Goal: Information Seeking & Learning: Learn about a topic

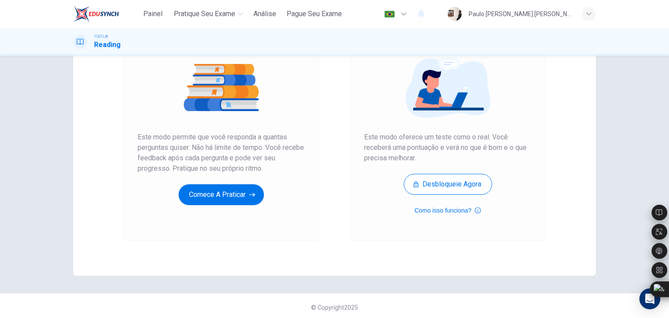
scroll to position [103, 0]
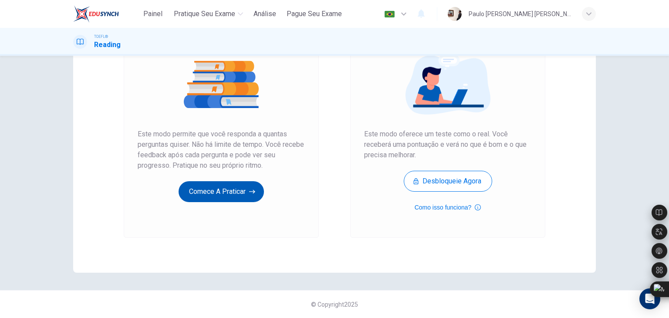
click at [220, 192] on button "Comece a praticar" at bounding box center [221, 191] width 85 height 21
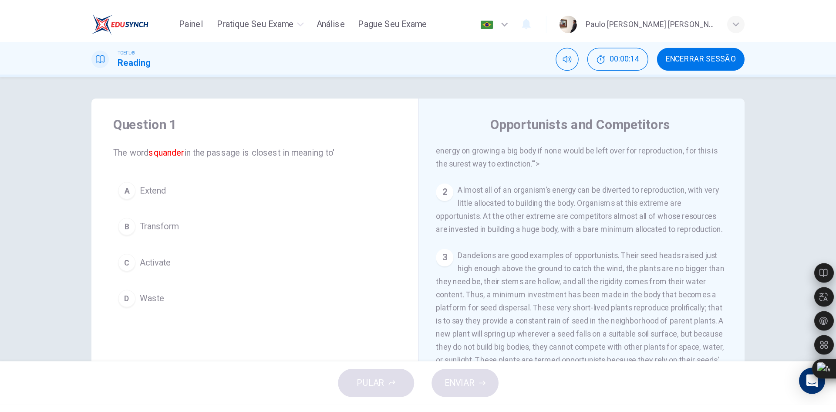
scroll to position [0, 0]
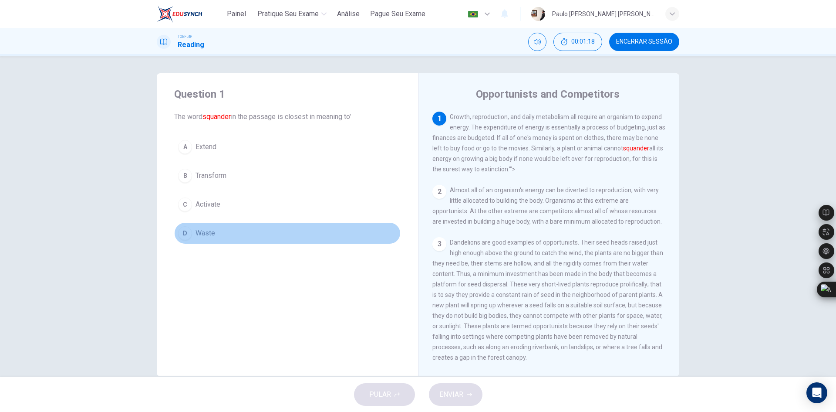
click at [207, 233] on span "Waste" at bounding box center [206, 233] width 20 height 10
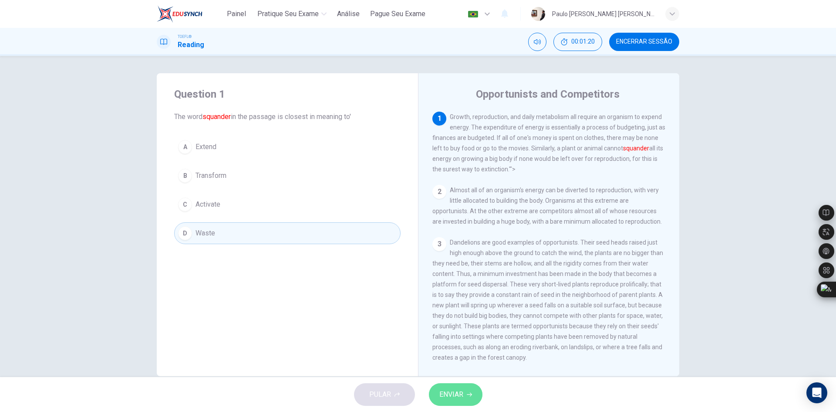
click at [446, 318] on span "ENVIAR" at bounding box center [452, 394] width 24 height 12
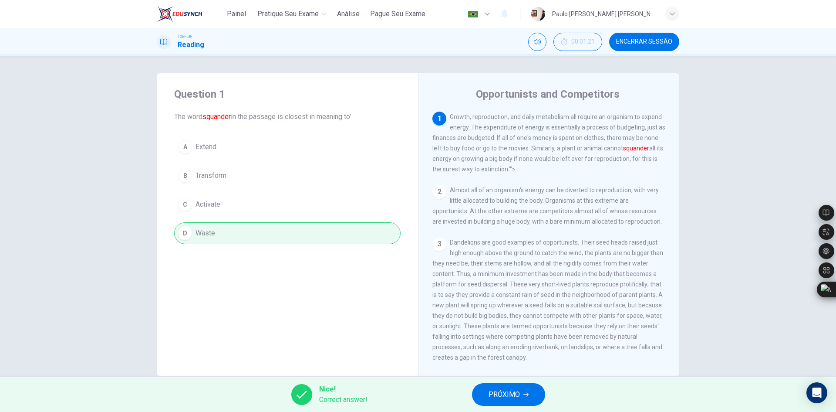
click at [527, 318] on button "PRÓXIMO" at bounding box center [508, 394] width 73 height 23
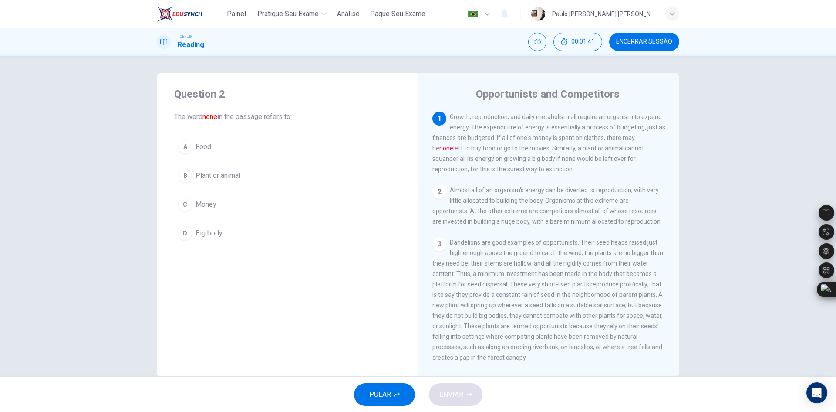
click at [212, 202] on span "Money" at bounding box center [206, 204] width 21 height 10
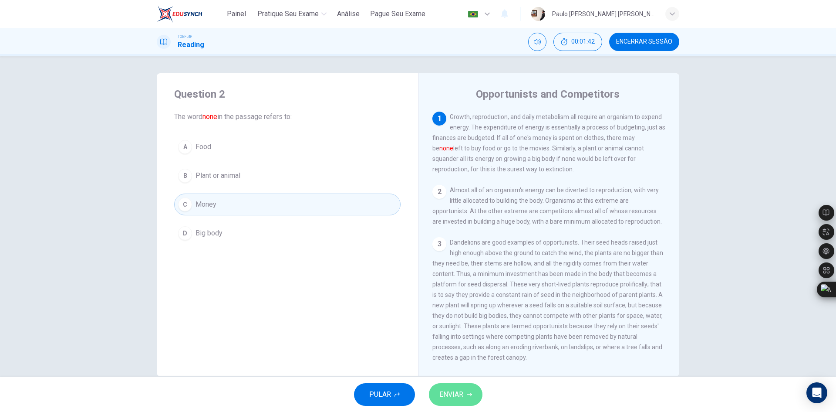
click at [443, 318] on span "ENVIAR" at bounding box center [452, 394] width 24 height 12
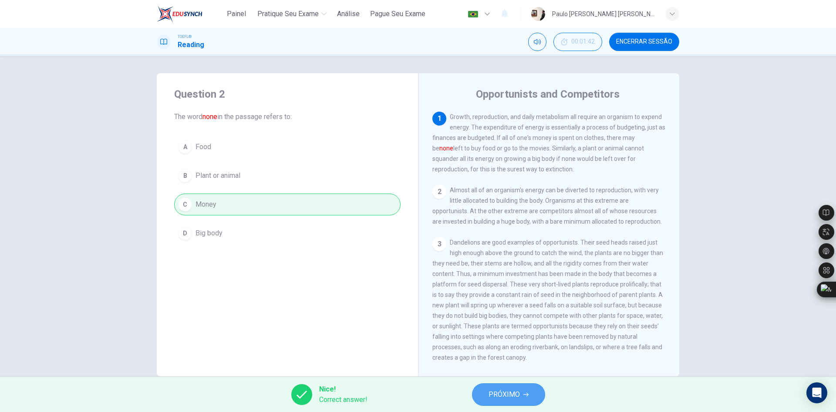
click at [473, 318] on button "PRÓXIMO" at bounding box center [508, 394] width 73 height 23
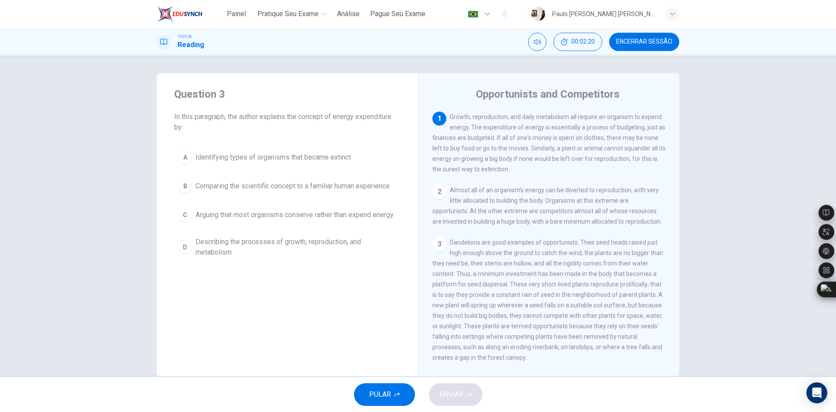
click at [386, 191] on span "Comparing the scientific concept to a familiar human experience" at bounding box center [293, 186] width 194 height 10
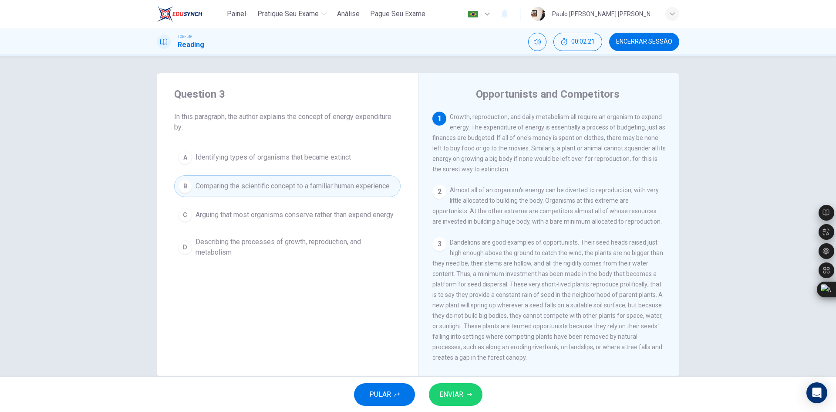
click at [452, 318] on span "ENVIAR" at bounding box center [452, 394] width 24 height 12
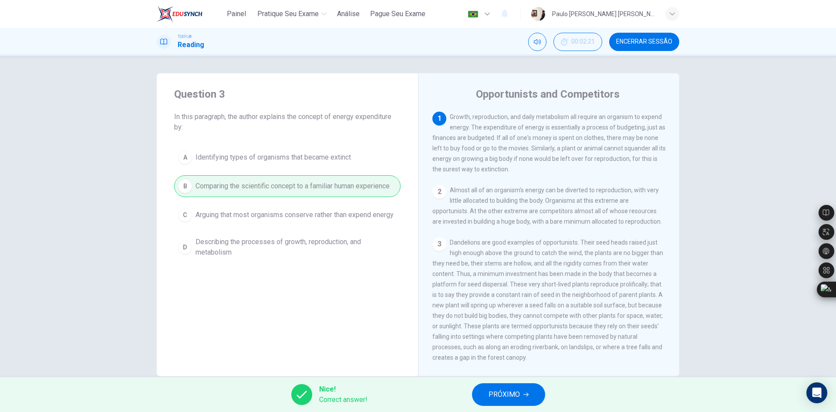
click at [472, 318] on div "Nice! Correct answer! PRÓXIMO" at bounding box center [418, 394] width 836 height 35
click at [513, 318] on span "PRÓXIMO" at bounding box center [504, 394] width 31 height 12
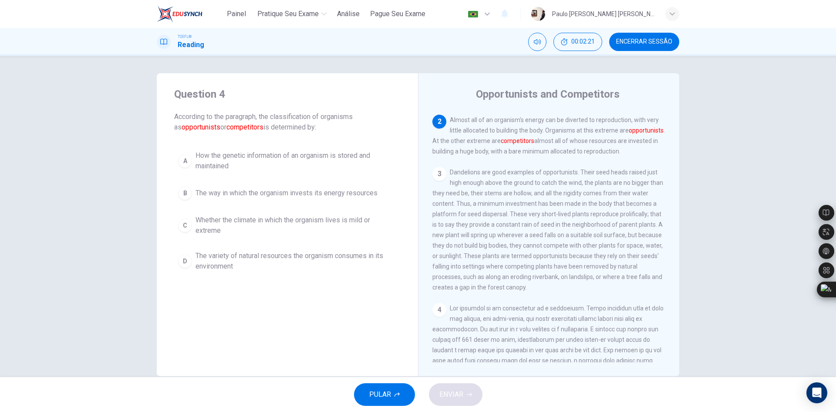
scroll to position [76, 0]
click at [311, 191] on span "The way in which the organism invests its energy resources" at bounding box center [287, 193] width 182 height 10
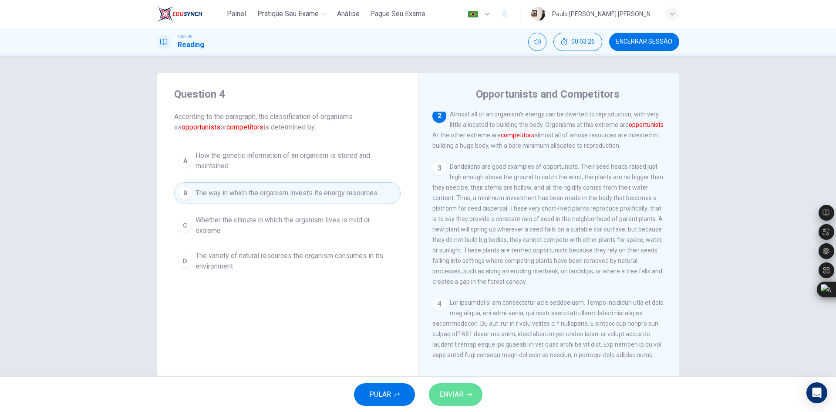
click at [447, 318] on span "ENVIAR" at bounding box center [452, 394] width 24 height 12
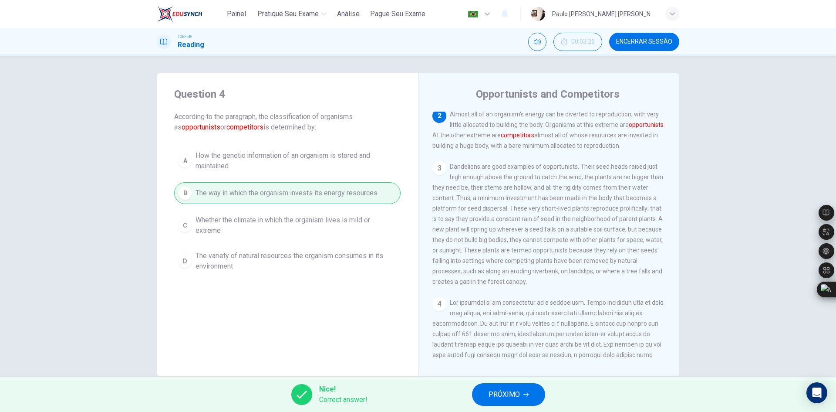
click at [497, 318] on span "PRÓXIMO" at bounding box center [504, 394] width 31 height 12
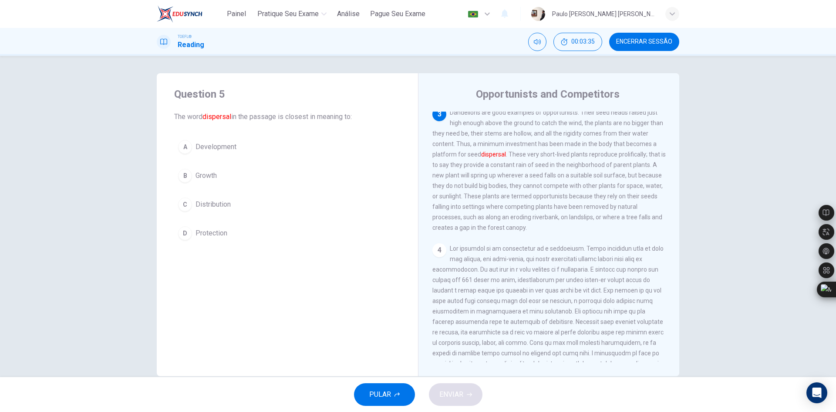
scroll to position [86, 0]
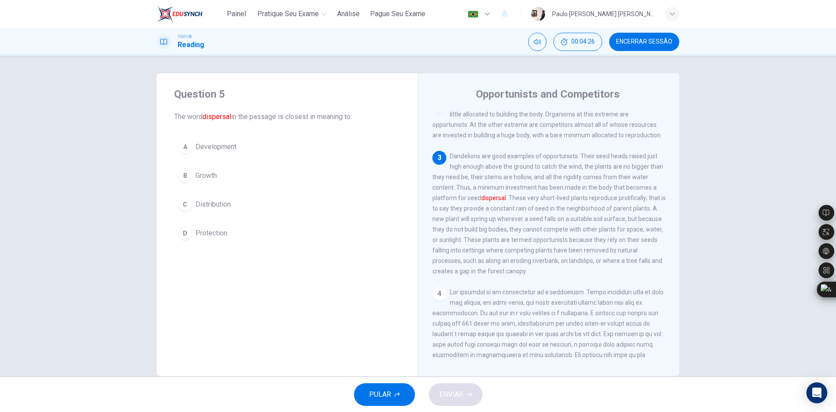
click at [227, 199] on span "Distribution" at bounding box center [213, 204] width 35 height 10
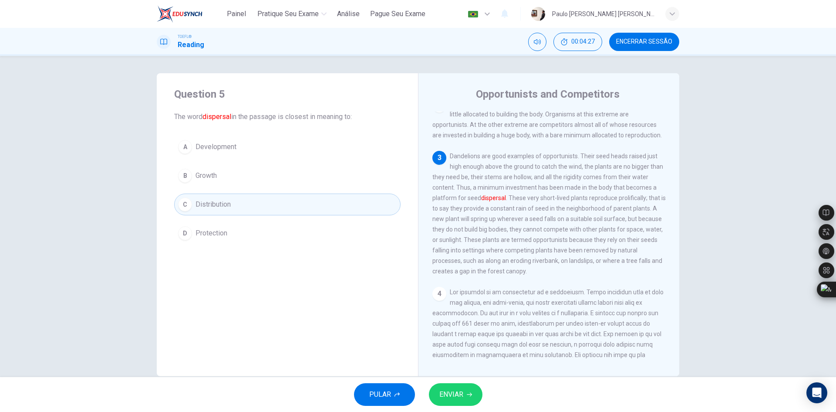
click at [461, 318] on span "ENVIAR" at bounding box center [452, 394] width 24 height 12
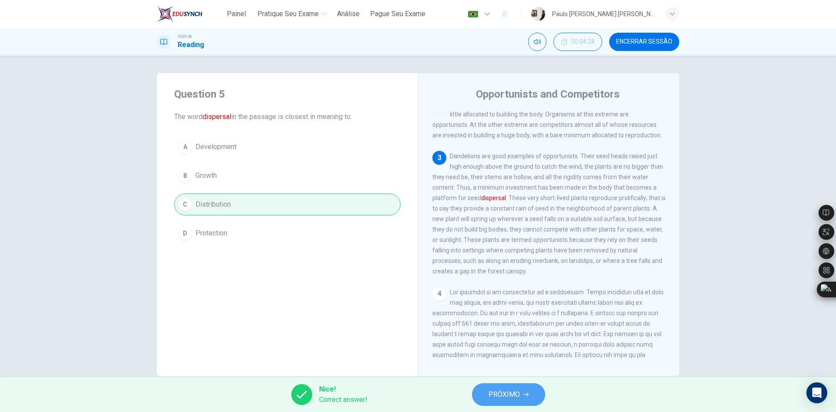
click at [510, 318] on span "PRÓXIMO" at bounding box center [504, 394] width 31 height 12
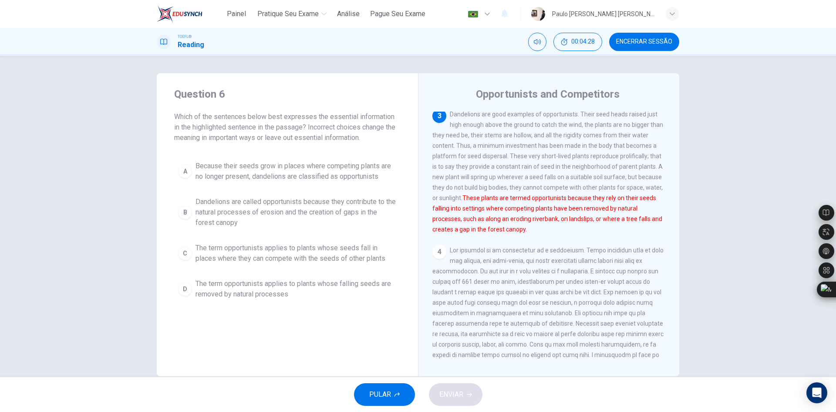
scroll to position [130, 0]
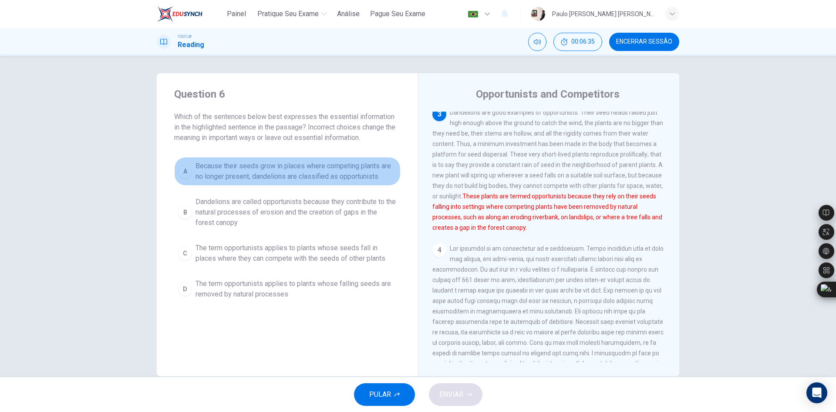
click at [359, 164] on span "Because their seeds grow in places where competing plants are no longer present…" at bounding box center [296, 171] width 201 height 21
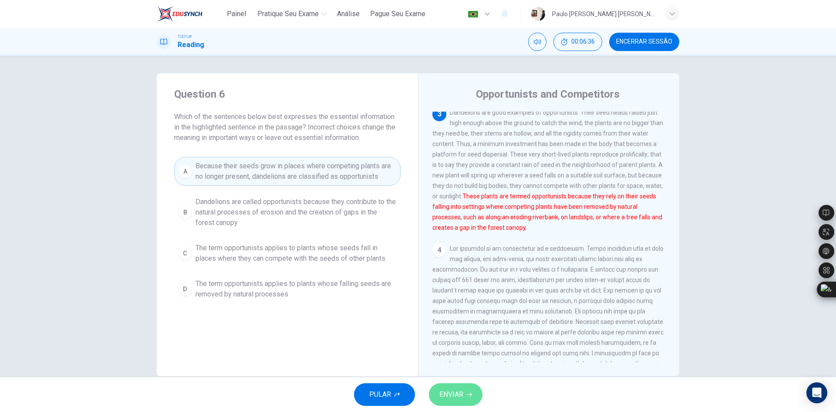
click at [477, 318] on button "ENVIAR" at bounding box center [456, 394] width 54 height 23
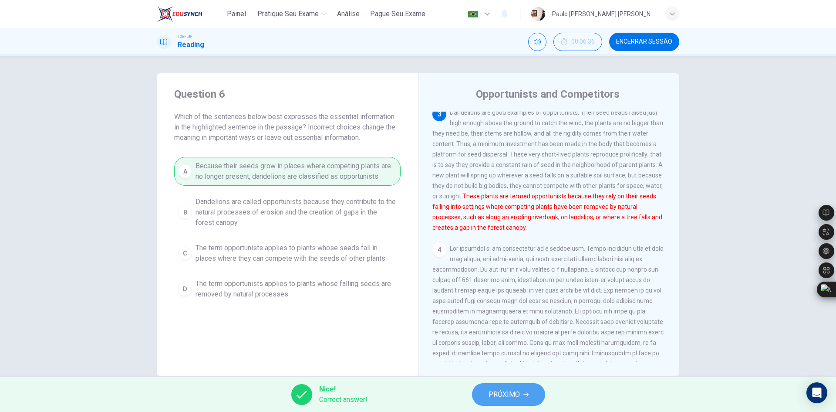
click at [493, 318] on span "PRÓXIMO" at bounding box center [504, 394] width 31 height 12
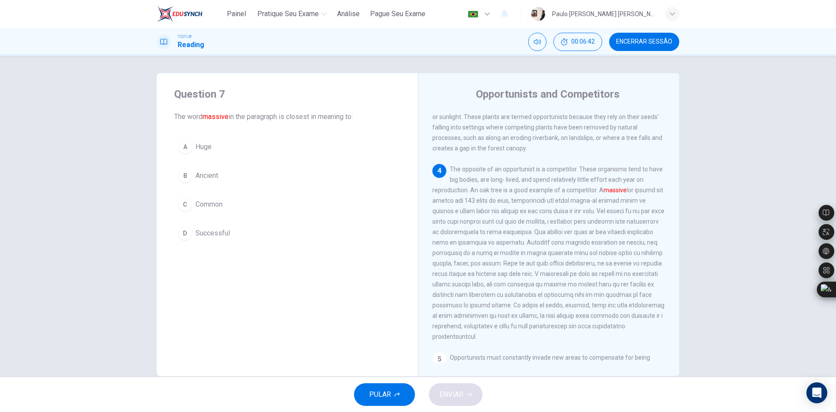
scroll to position [206, 0]
click at [197, 146] on span "Huge" at bounding box center [204, 147] width 16 height 10
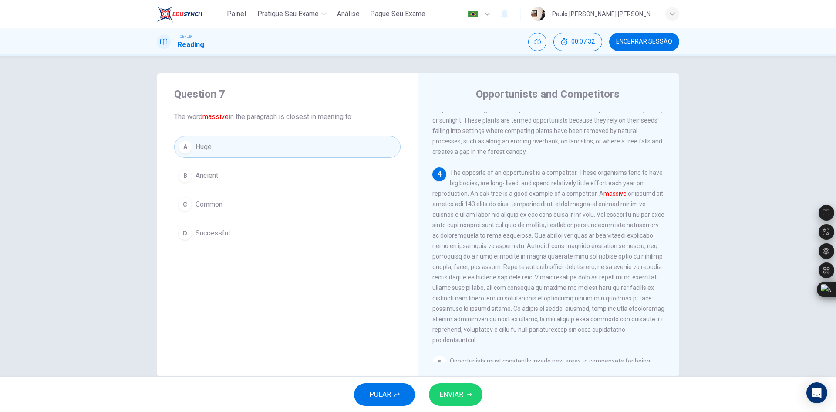
click at [454, 318] on button "ENVIAR" at bounding box center [456, 394] width 54 height 23
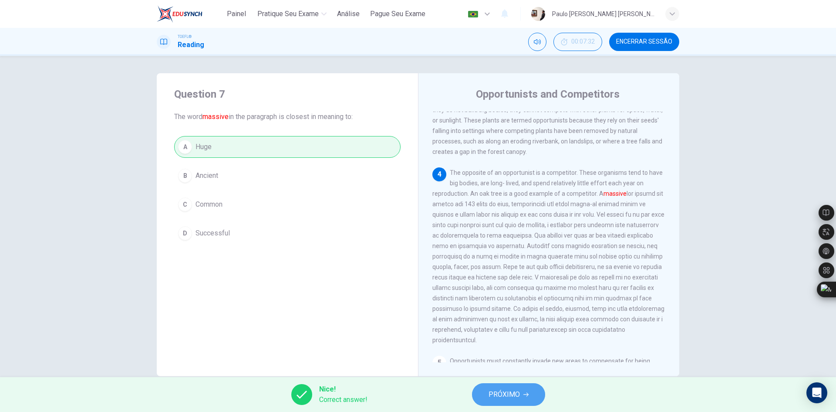
click at [494, 318] on span "PRÓXIMO" at bounding box center [504, 394] width 31 height 12
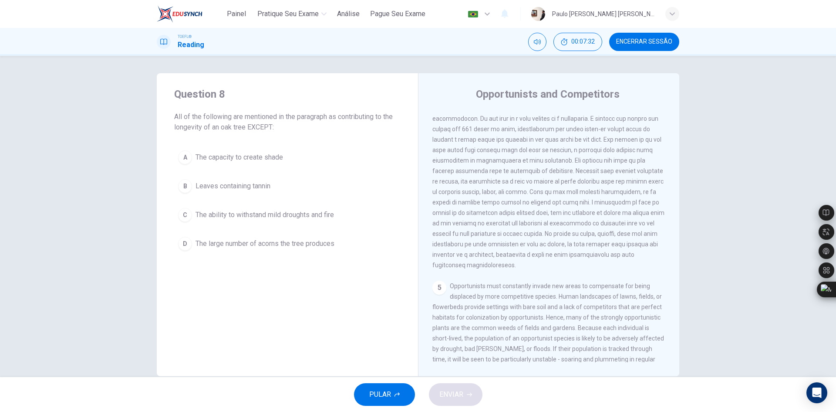
scroll to position [293, 0]
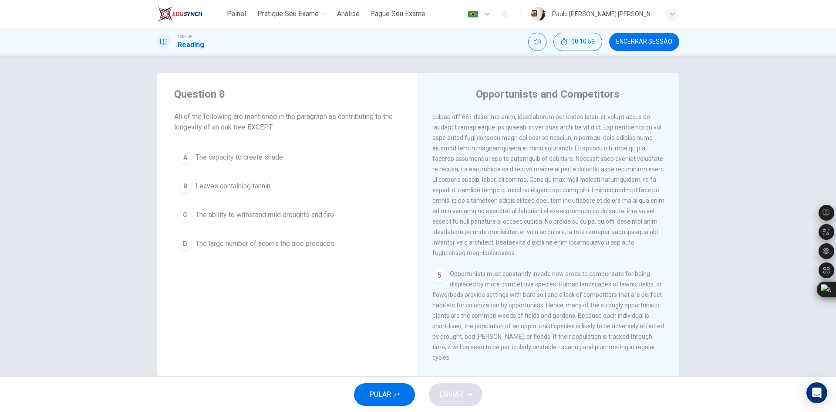
click at [333, 218] on span "The ability to withstand mild droughts and fire" at bounding box center [265, 215] width 139 height 10
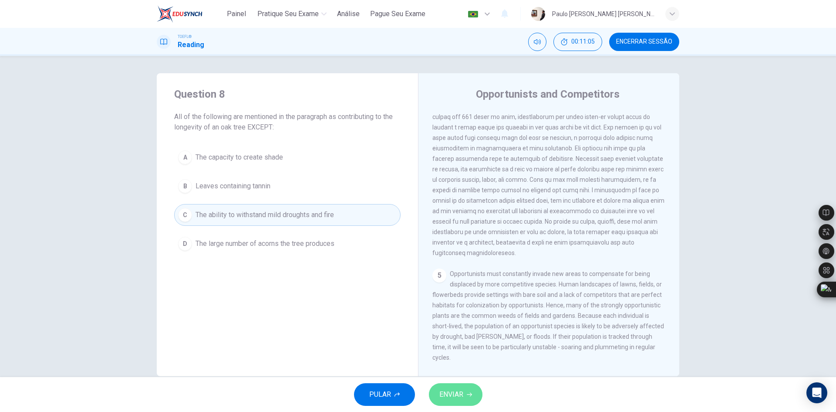
click at [466, 318] on button "ENVIAR" at bounding box center [456, 394] width 54 height 23
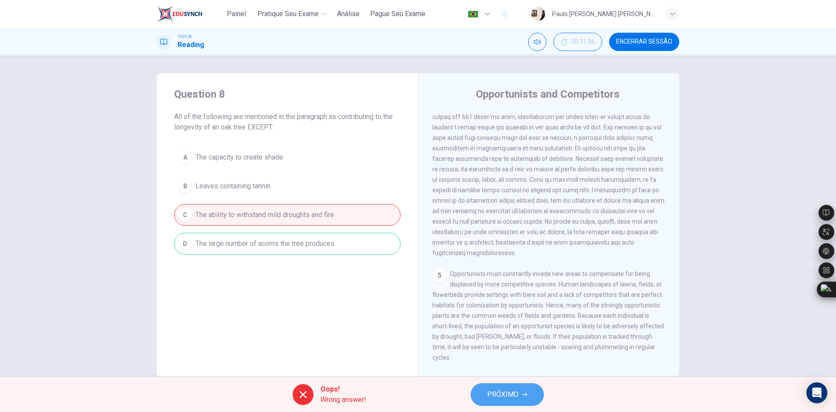
click at [482, 318] on button "PRÓXIMO" at bounding box center [507, 394] width 73 height 23
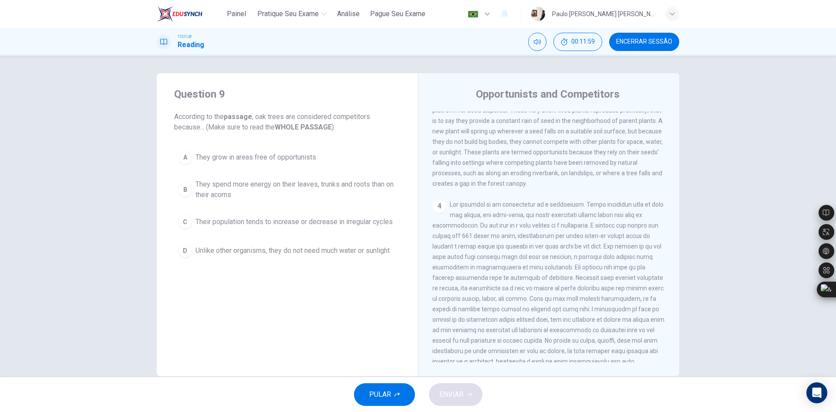
scroll to position [174, 0]
click at [341, 181] on span "They spend more energy on their leaves, trunks and roots than on their acorns" at bounding box center [296, 189] width 201 height 21
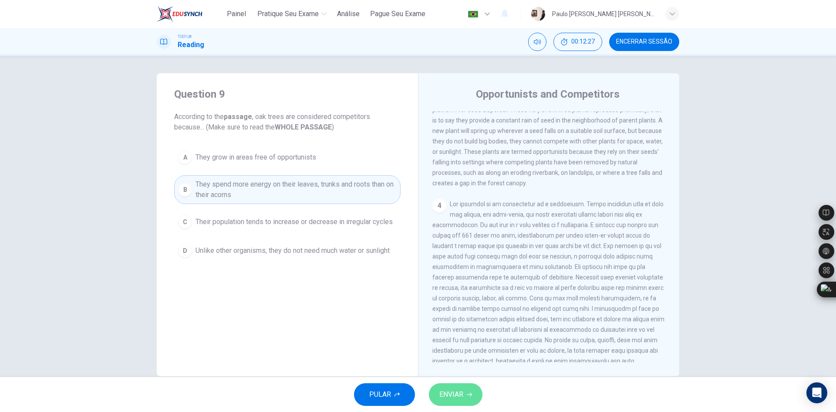
click at [440, 318] on span "ENVIAR" at bounding box center [452, 394] width 24 height 12
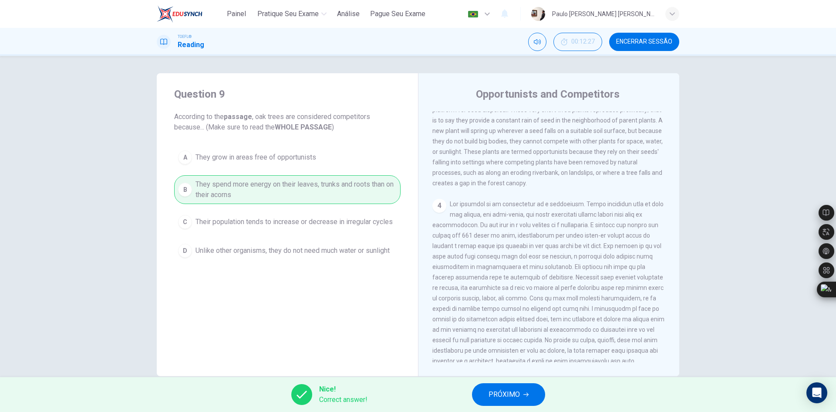
click at [507, 318] on div "Nice! Correct answer! PRÓXIMO" at bounding box center [418, 394] width 836 height 35
click at [502, 318] on span "PRÓXIMO" at bounding box center [504, 394] width 31 height 12
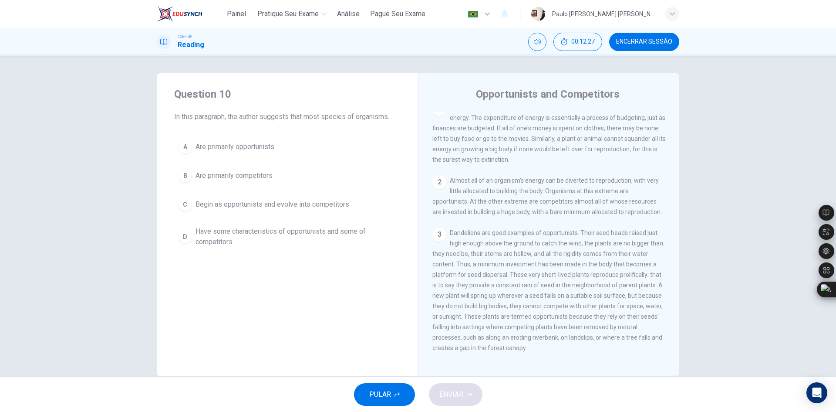
scroll to position [0, 0]
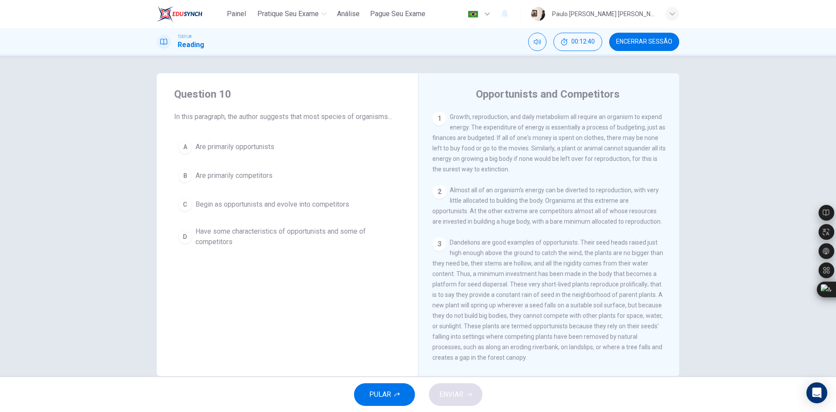
click at [314, 234] on span "Have some characteristics of opportunists and some of competitors" at bounding box center [296, 236] width 201 height 21
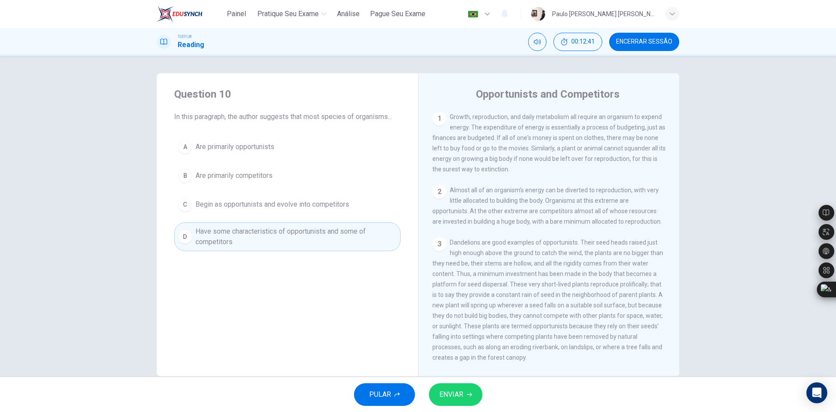
click at [462, 318] on span "ENVIAR" at bounding box center [452, 394] width 24 height 12
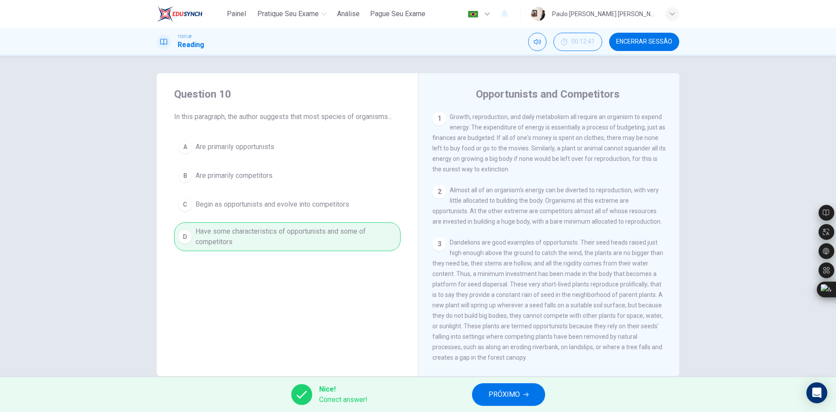
click at [517, 318] on span "PRÓXIMO" at bounding box center [504, 394] width 31 height 12
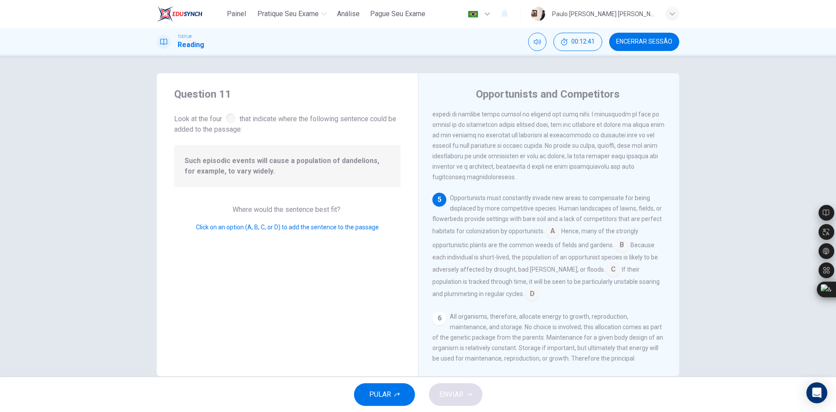
scroll to position [410, 0]
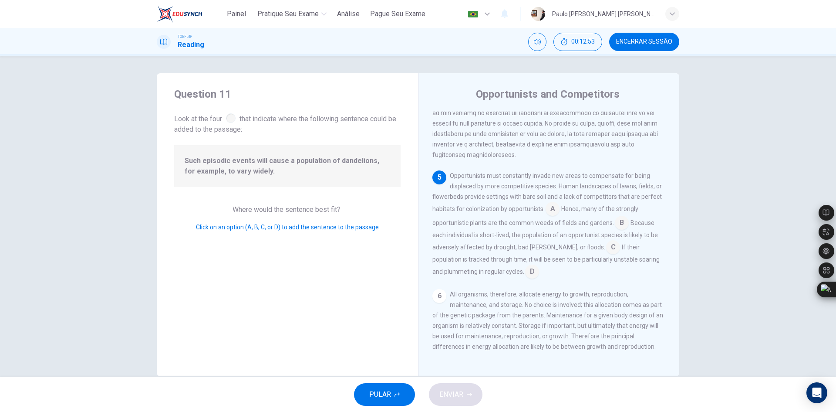
click at [230, 115] on div at bounding box center [231, 118] width 10 height 10
click at [313, 210] on span "Where would the sentence best fit?" at bounding box center [288, 209] width 110 height 8
click at [551, 203] on input at bounding box center [553, 210] width 14 height 14
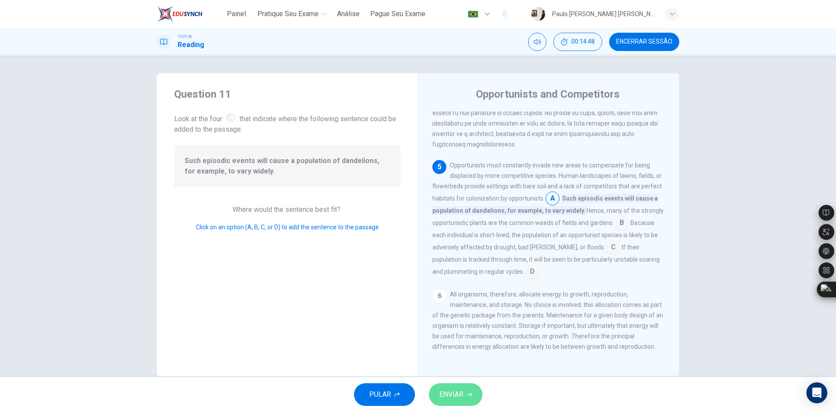
click at [477, 318] on button "ENVIAR" at bounding box center [456, 394] width 54 height 23
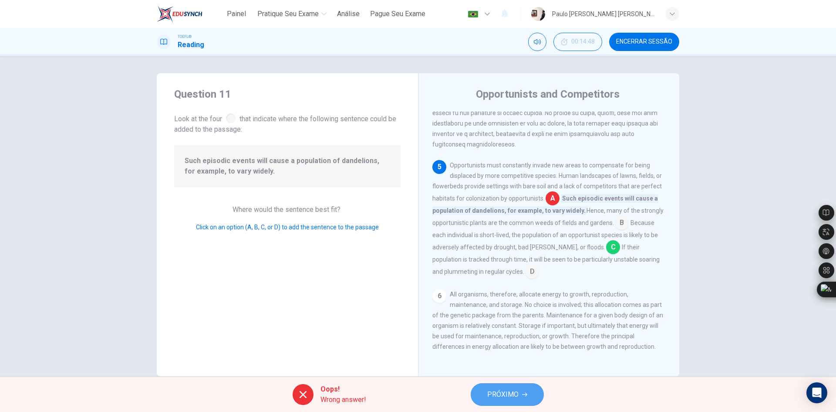
click at [501, 318] on span "PRÓXIMO" at bounding box center [502, 394] width 31 height 12
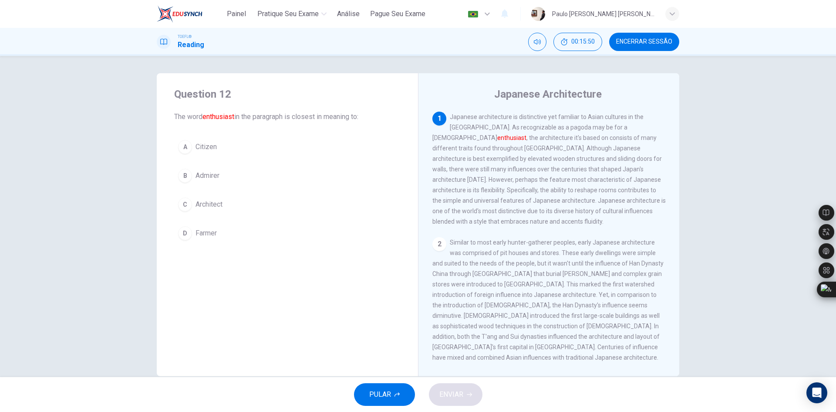
click at [186, 178] on div "B" at bounding box center [185, 176] width 14 height 14
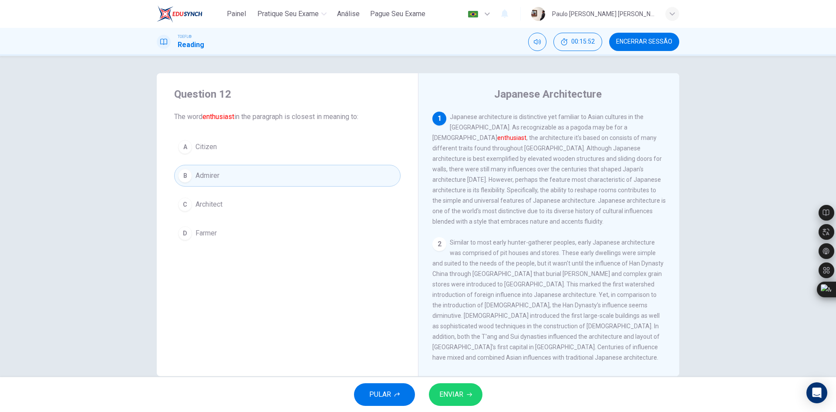
click at [448, 318] on button "ENVIAR" at bounding box center [456, 394] width 54 height 23
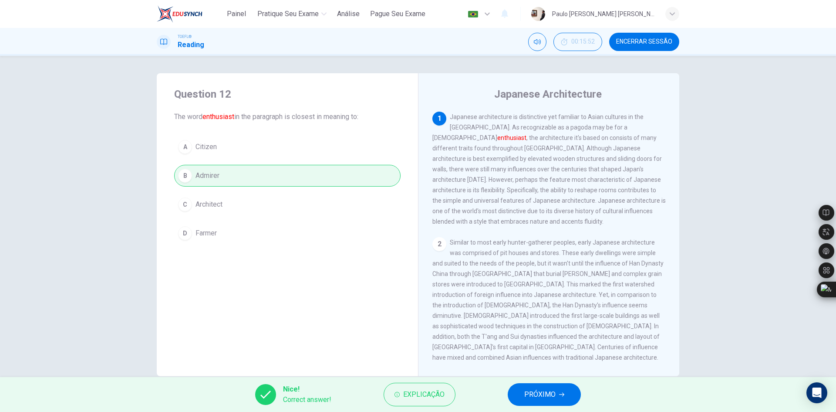
click at [526, 318] on span "PRÓXIMO" at bounding box center [540, 394] width 31 height 12
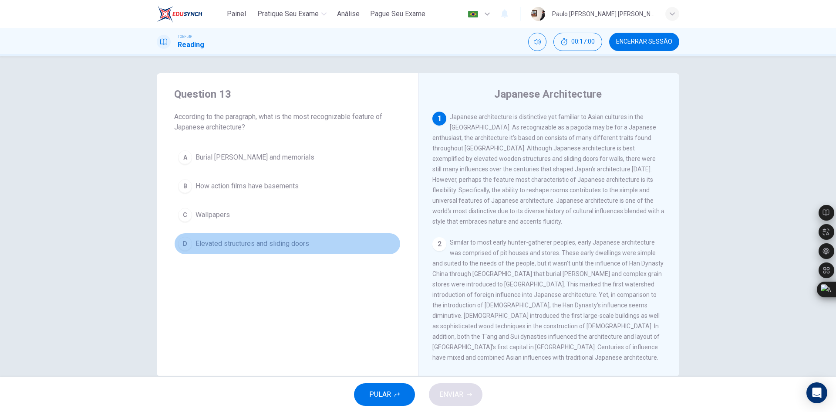
click at [287, 244] on span "Elevated structures and sliding doors" at bounding box center [253, 243] width 114 height 10
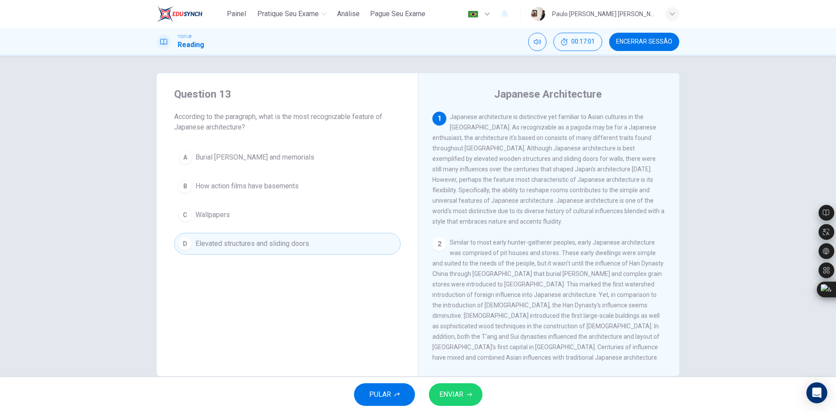
click at [440, 318] on span "ENVIAR" at bounding box center [452, 394] width 24 height 12
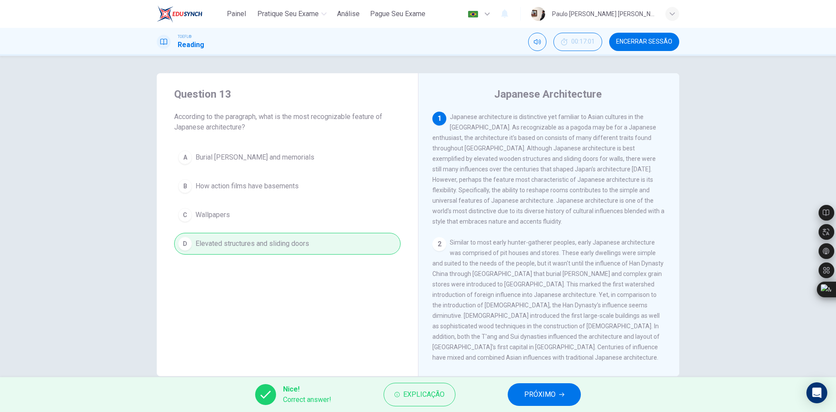
click at [515, 318] on button "PRÓXIMO" at bounding box center [544, 394] width 73 height 23
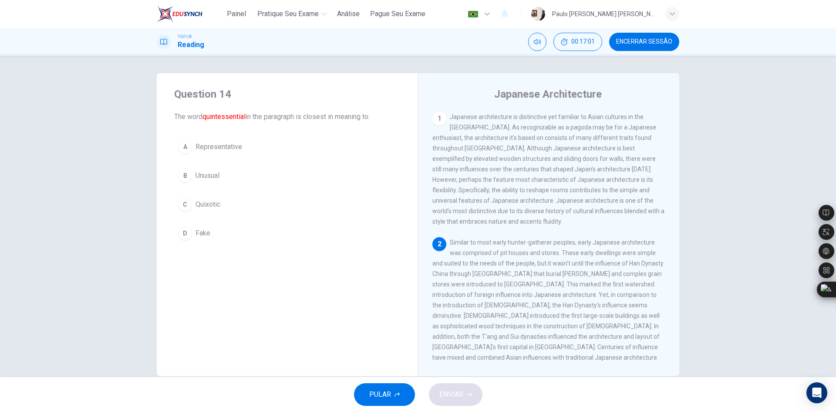
scroll to position [98, 0]
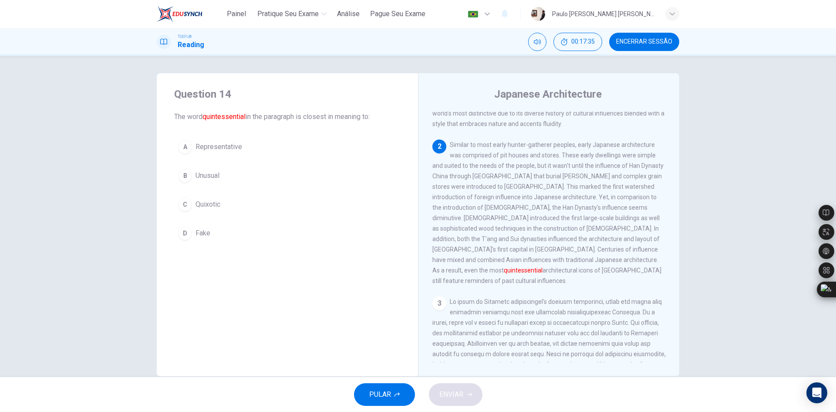
click at [237, 147] on span "Representative" at bounding box center [219, 147] width 47 height 10
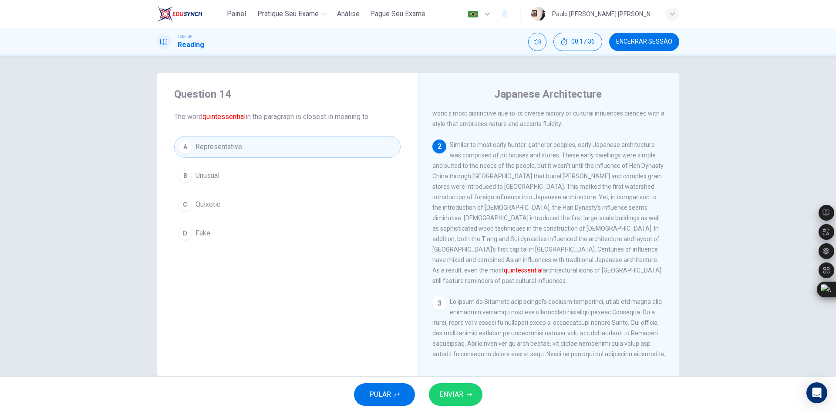
click at [439, 318] on button "ENVIAR" at bounding box center [456, 394] width 54 height 23
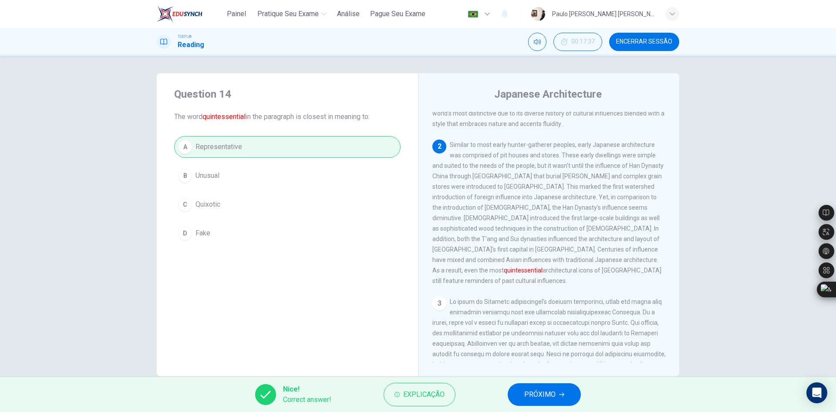
click at [524, 318] on button "PRÓXIMO" at bounding box center [544, 394] width 73 height 23
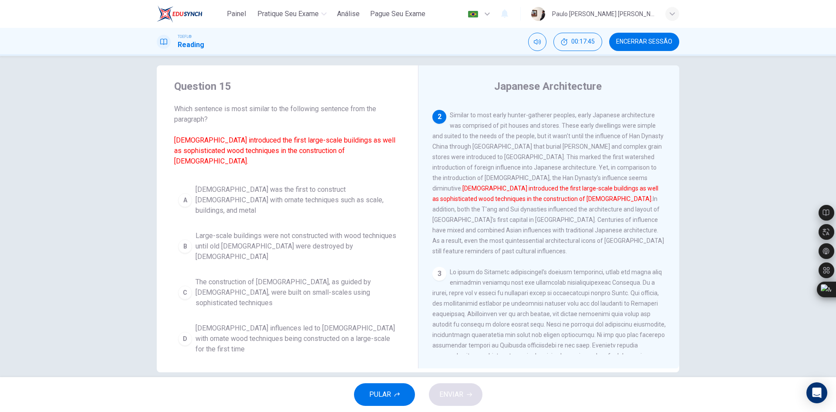
scroll to position [0, 0]
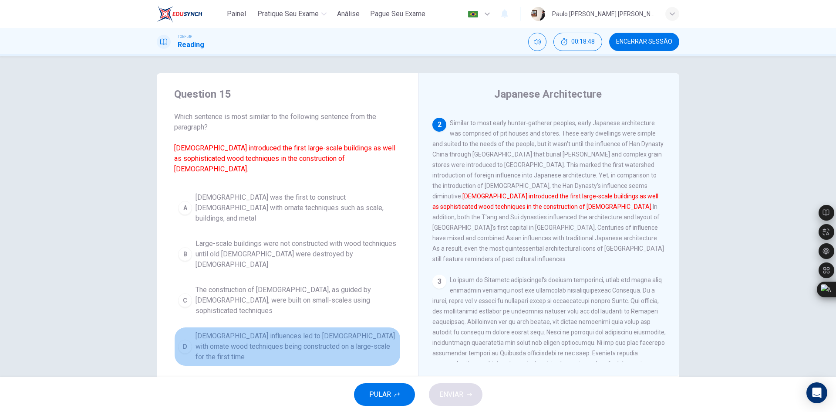
click at [358, 318] on span "[DEMOGRAPHIC_DATA] influences led to [DEMOGRAPHIC_DATA] with ornate wood techni…" at bounding box center [296, 346] width 201 height 31
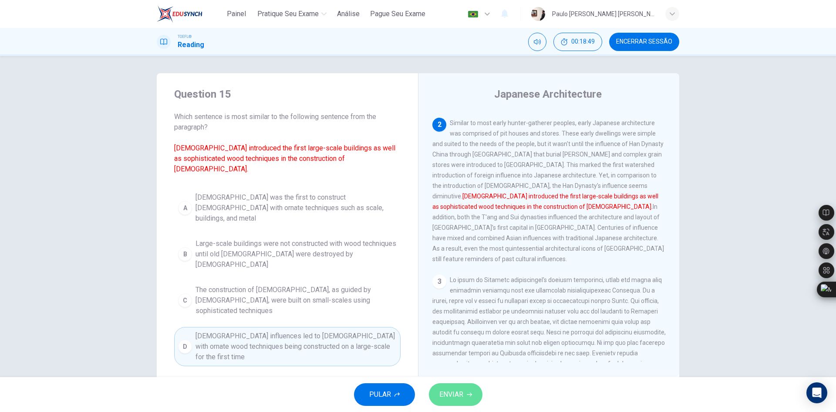
click at [445, 318] on span "ENVIAR" at bounding box center [452, 394] width 24 height 12
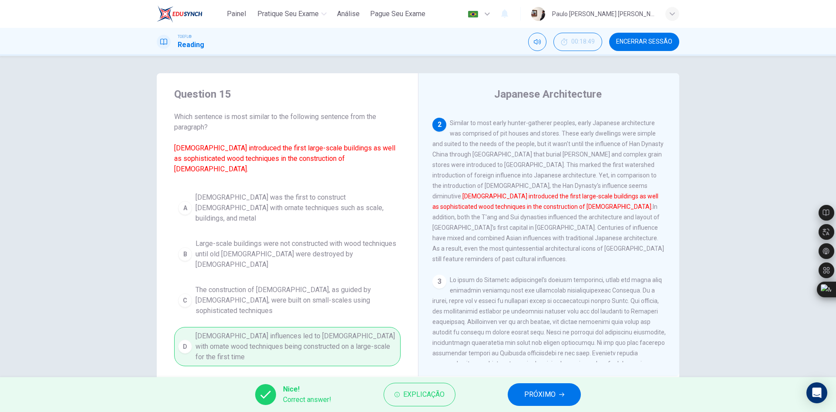
click at [622, 34] on button "Encerrar Sessão" at bounding box center [644, 42] width 70 height 18
